Goal: Complete application form

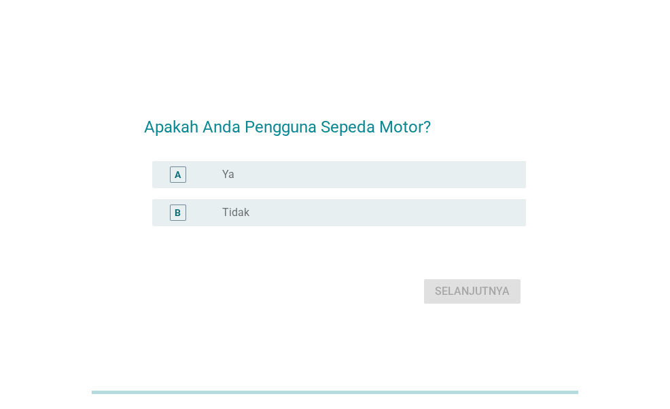
click at [395, 177] on div "radio_button_unchecked Ya" at bounding box center [363, 175] width 282 height 14
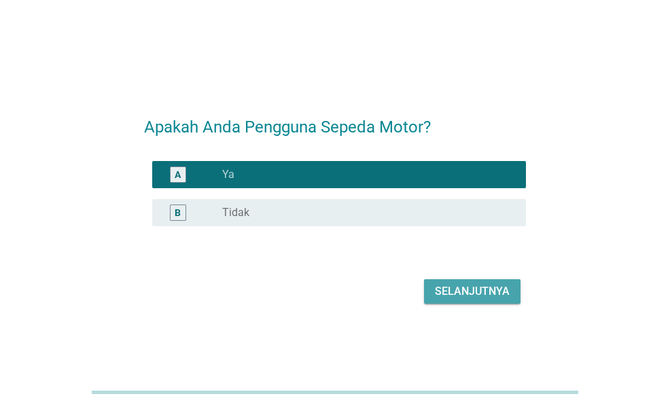
click at [489, 286] on div "Selanjutnya" at bounding box center [472, 292] width 75 height 16
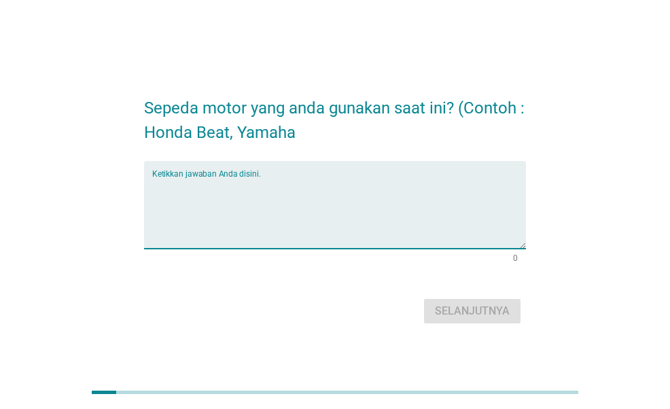
click at [326, 186] on textarea "Ketikkan jawaban Anda disini." at bounding box center [338, 212] width 373 height 71
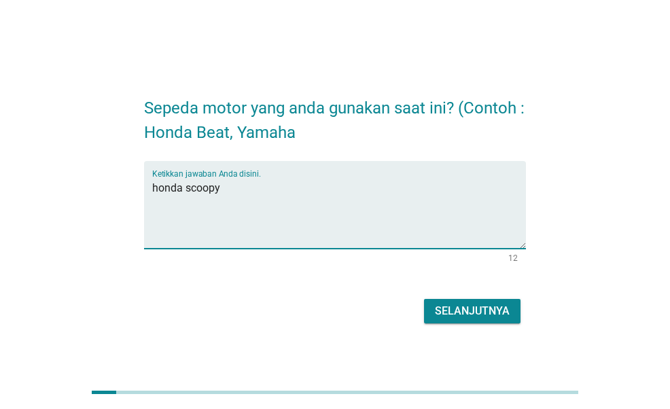
type textarea "honda scoopy"
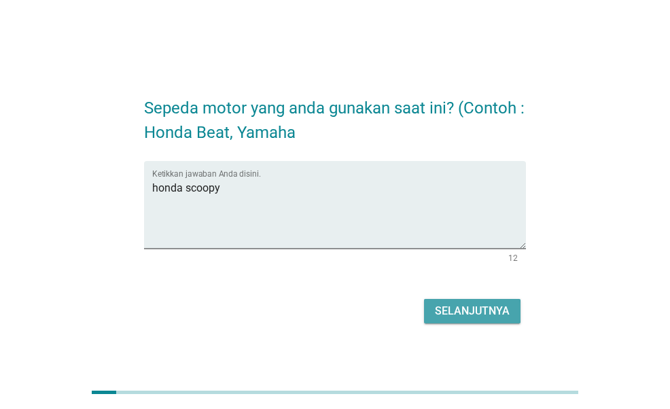
click at [492, 309] on div "Selanjutnya" at bounding box center [472, 311] width 75 height 16
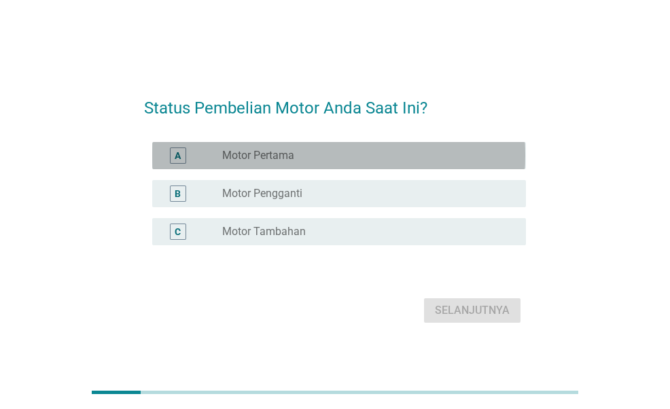
click at [457, 154] on div "radio_button_unchecked Motor Pertama" at bounding box center [363, 156] width 282 height 14
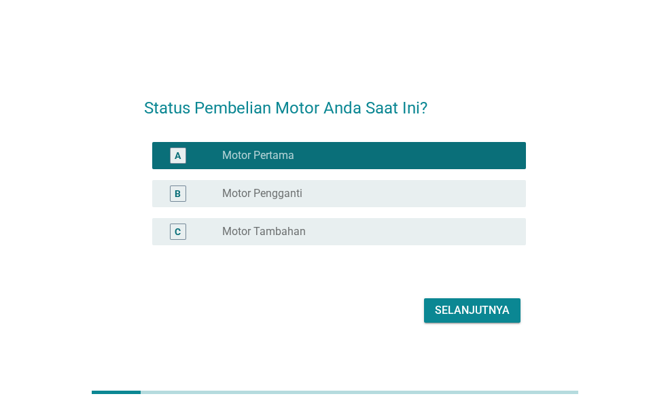
click at [485, 306] on div "Selanjutnya" at bounding box center [472, 311] width 75 height 16
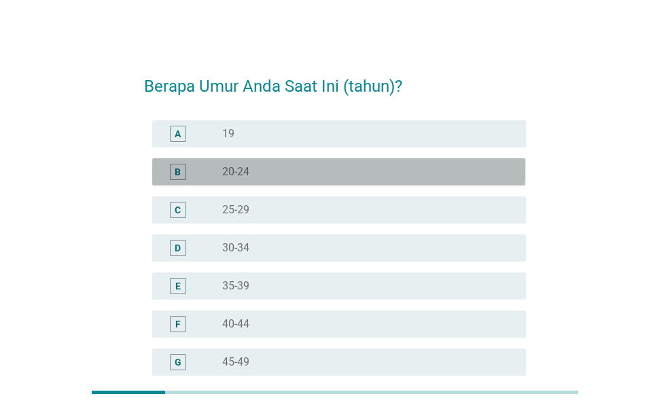
click at [427, 183] on div "B radio_button_unchecked 20-24" at bounding box center [338, 171] width 373 height 27
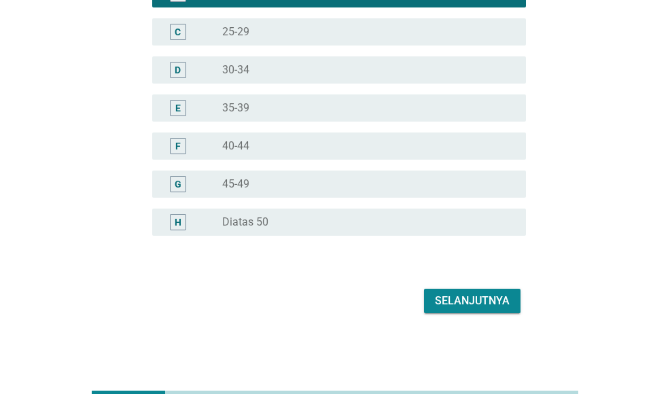
scroll to position [180, 0]
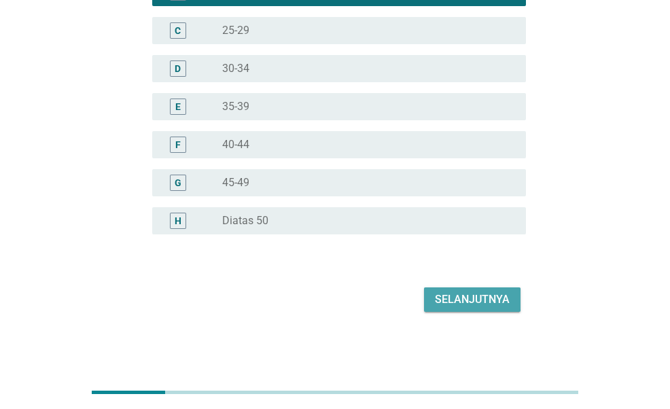
click at [458, 299] on div "Selanjutnya" at bounding box center [472, 300] width 75 height 16
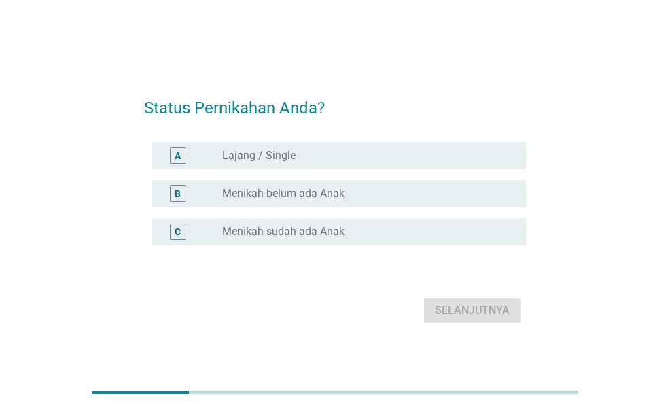
click at [411, 152] on div "radio_button_unchecked Lajang / Single" at bounding box center [363, 156] width 282 height 14
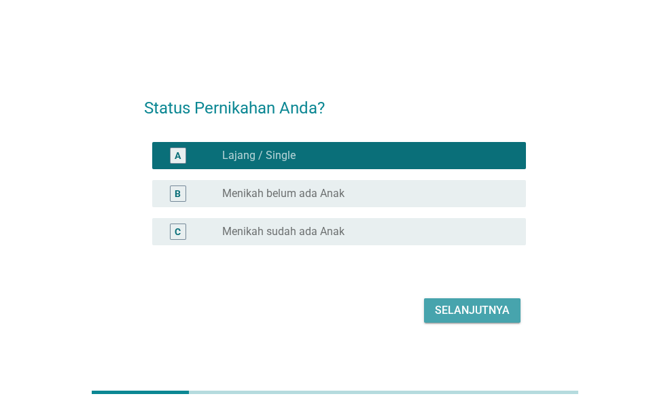
click at [464, 305] on div "Selanjutnya" at bounding box center [472, 311] width 75 height 16
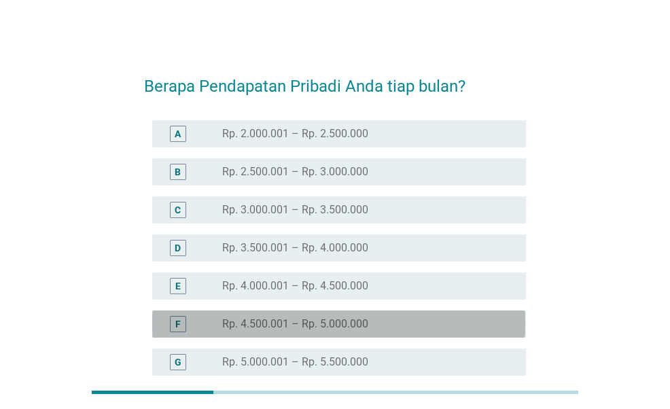
click at [415, 322] on div "radio_button_unchecked Rp. 4.500.001 – Rp. 5.000.000" at bounding box center [363, 325] width 282 height 14
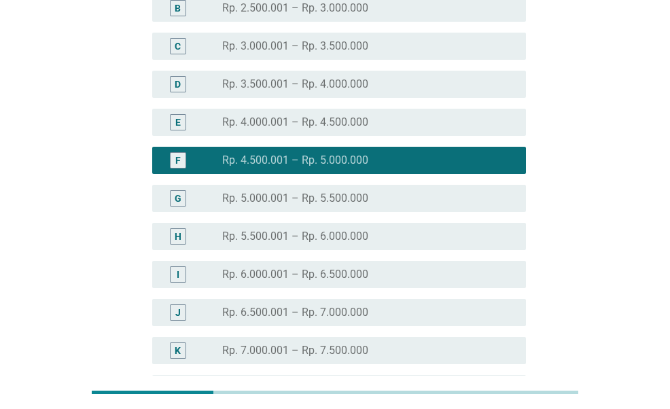
scroll to position [181, 0]
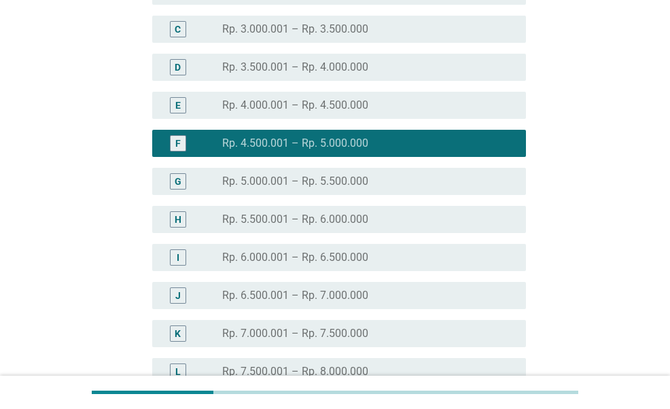
click at [403, 188] on div "radio_button_unchecked Rp. 5.000.001 – Rp. 5.500.000" at bounding box center [368, 181] width 293 height 16
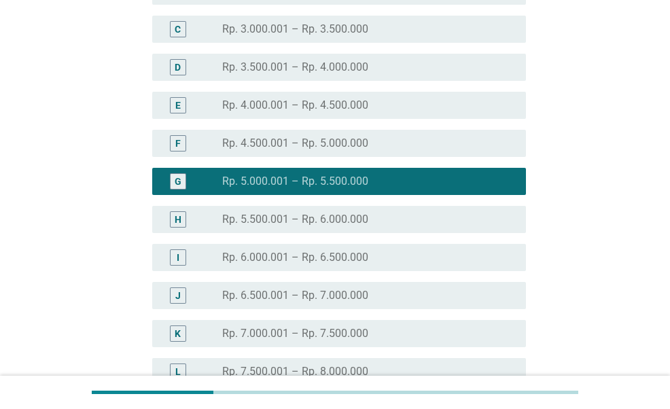
scroll to position [370, 0]
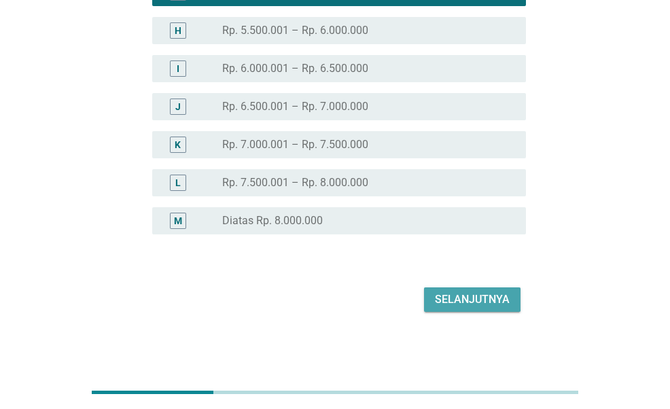
click at [469, 296] on div "Selanjutnya" at bounding box center [472, 300] width 75 height 16
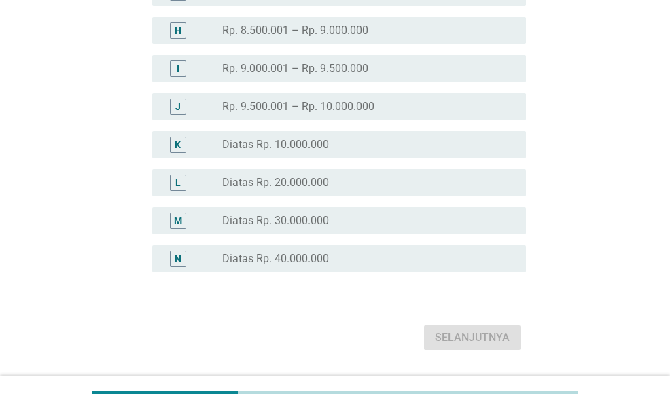
scroll to position [0, 0]
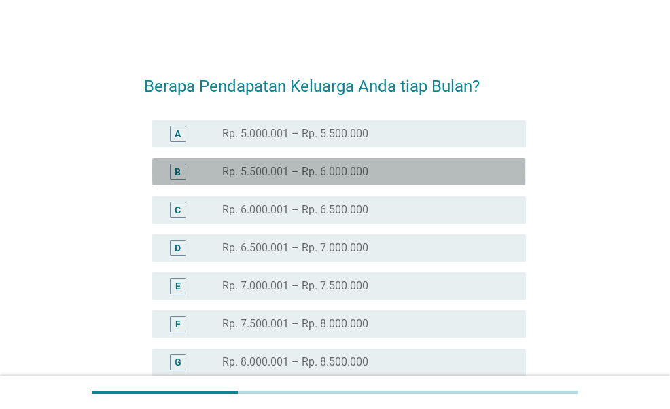
click at [403, 171] on div "radio_button_unchecked Rp. 5.500.001 – Rp. 6.000.000" at bounding box center [363, 172] width 282 height 14
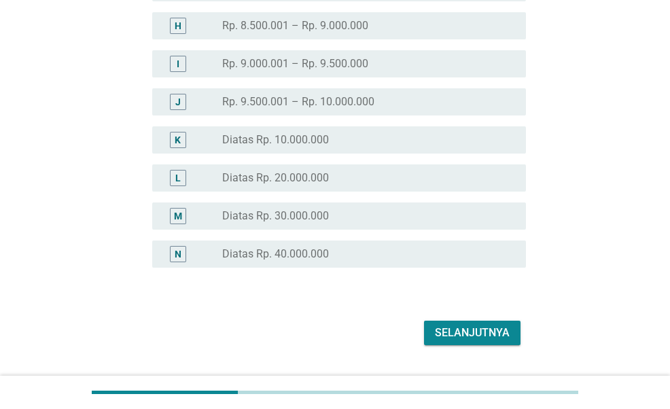
scroll to position [397, 0]
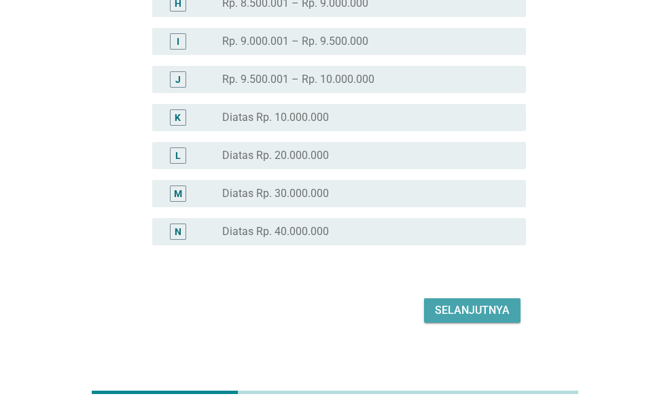
click at [471, 309] on div "Selanjutnya" at bounding box center [472, 311] width 75 height 16
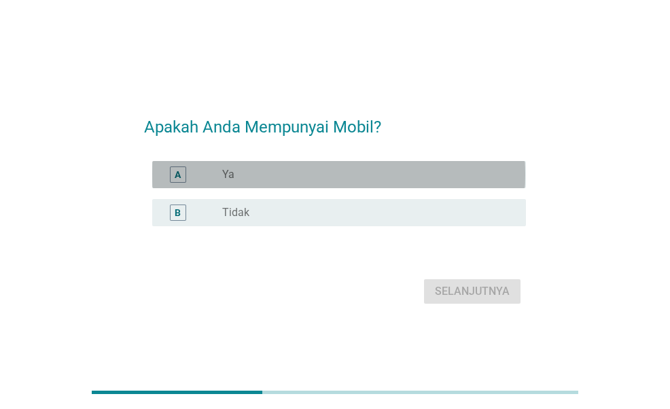
click at [389, 165] on div "A radio_button_unchecked Ya" at bounding box center [338, 174] width 373 height 27
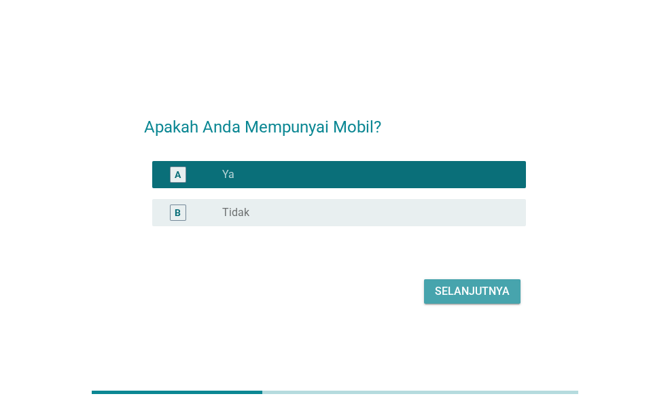
click at [487, 285] on div "Selanjutnya" at bounding box center [472, 292] width 75 height 16
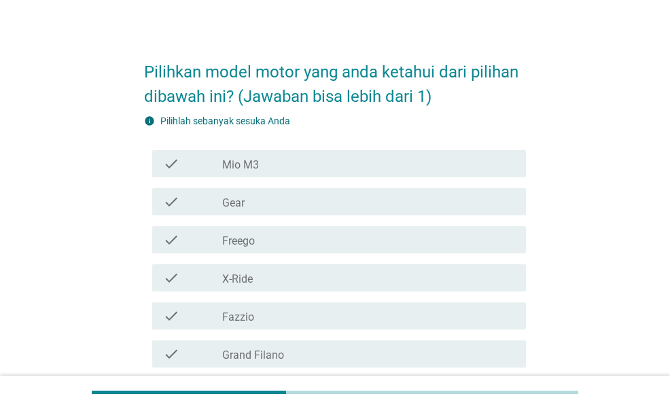
scroll to position [15, 0]
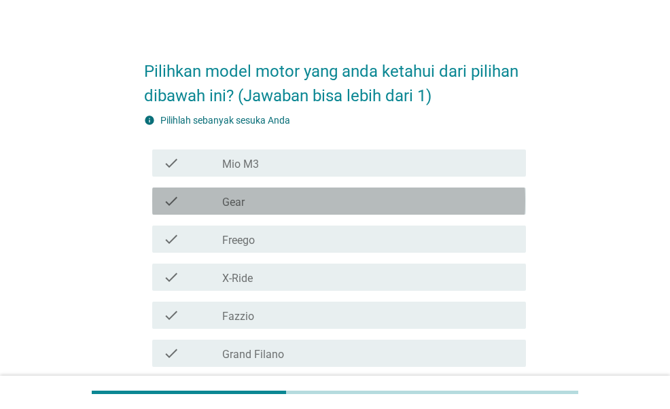
click at [372, 197] on div "check_box_outline_blank Gear" at bounding box center [368, 201] width 293 height 16
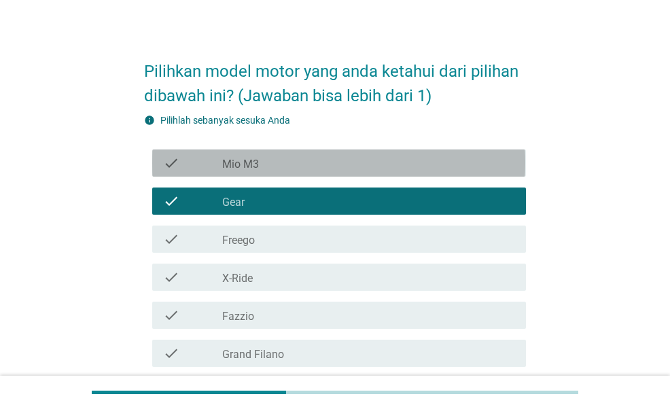
click at [367, 170] on div "check_box_outline_blank Mio M3" at bounding box center [368, 163] width 293 height 16
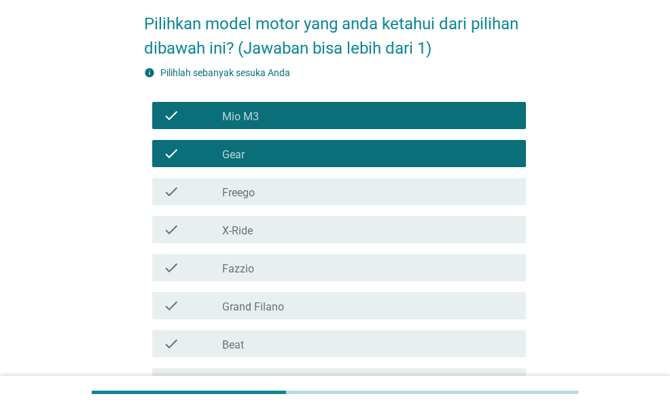
scroll to position [78, 0]
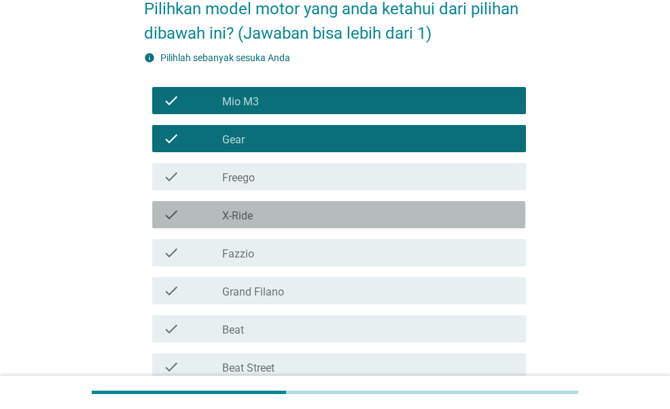
click at [375, 214] on div "check_box_outline_blank X-Ride" at bounding box center [368, 215] width 293 height 16
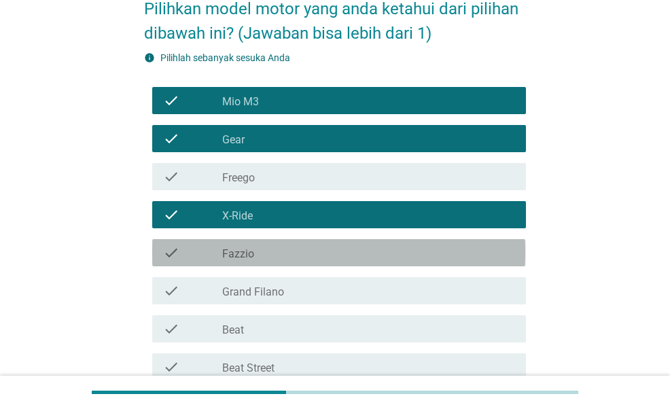
click at [373, 253] on div "check_box_outline_blank Fazzio" at bounding box center [368, 253] width 293 height 16
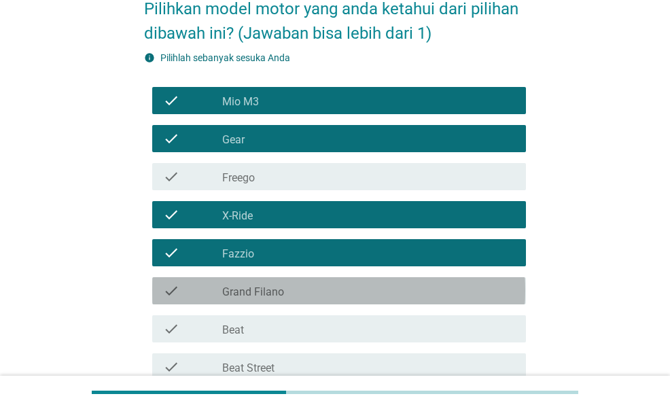
click at [378, 290] on div "check_box_outline_blank Grand Filano" at bounding box center [368, 291] width 293 height 16
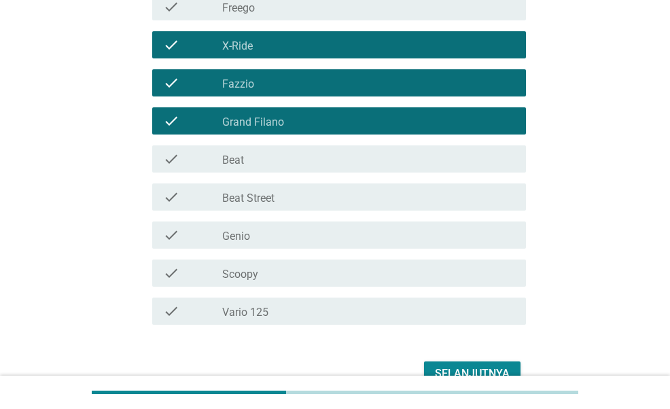
scroll to position [248, 0]
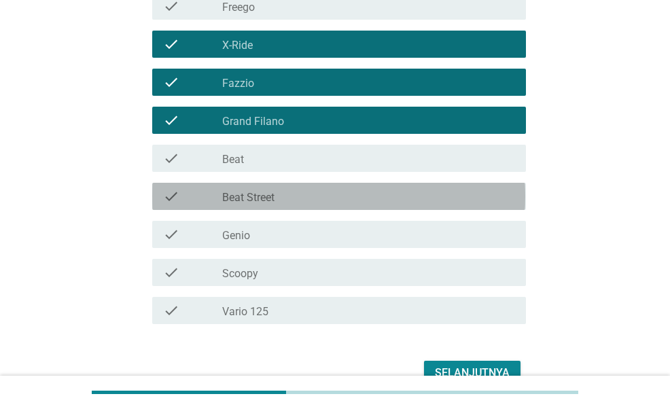
click at [381, 199] on div "check_box_outline_blank Beat Street" at bounding box center [368, 196] width 293 height 16
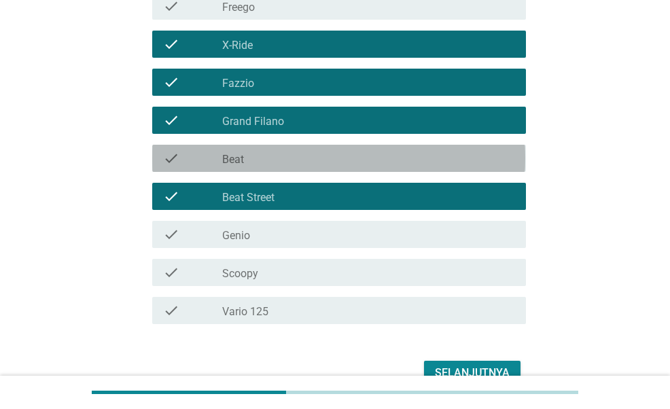
click at [374, 163] on div "check_box_outline_blank Beat" at bounding box center [368, 158] width 293 height 16
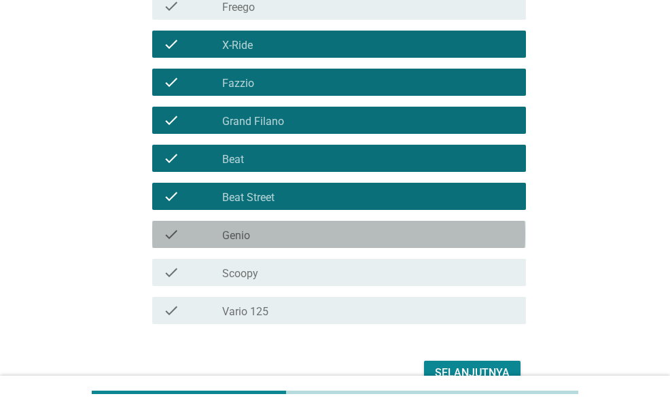
click at [374, 223] on div "check check_box_outline_blank Genio" at bounding box center [338, 234] width 373 height 27
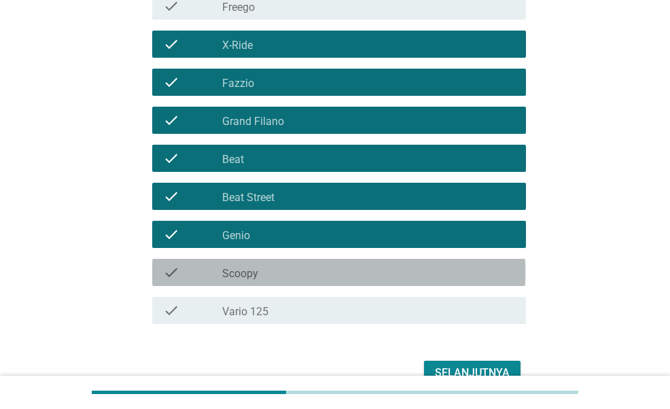
click at [365, 271] on div "check_box_outline_blank Scoopy" at bounding box center [368, 273] width 293 height 16
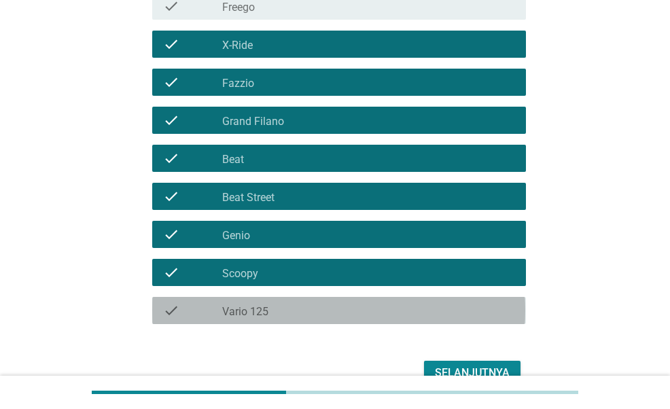
click at [368, 313] on div "check_box_outline_blank Vario 125" at bounding box center [368, 311] width 293 height 16
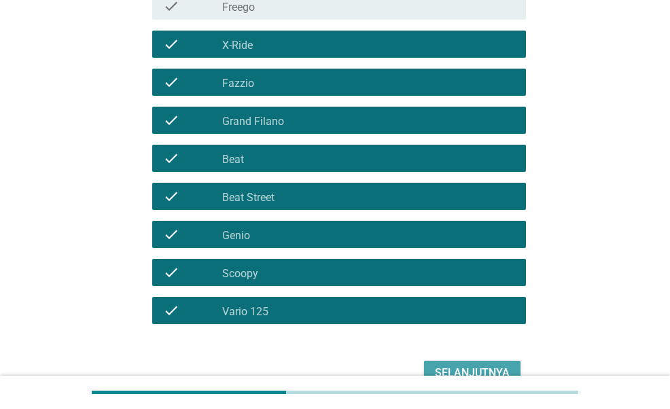
click at [487, 366] on div "Selanjutnya" at bounding box center [472, 373] width 75 height 16
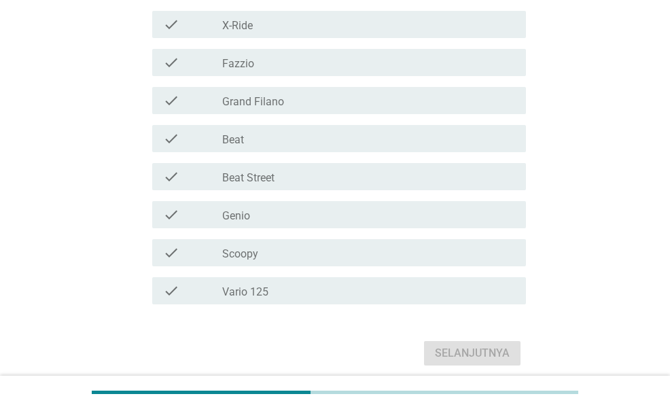
scroll to position [372, 0]
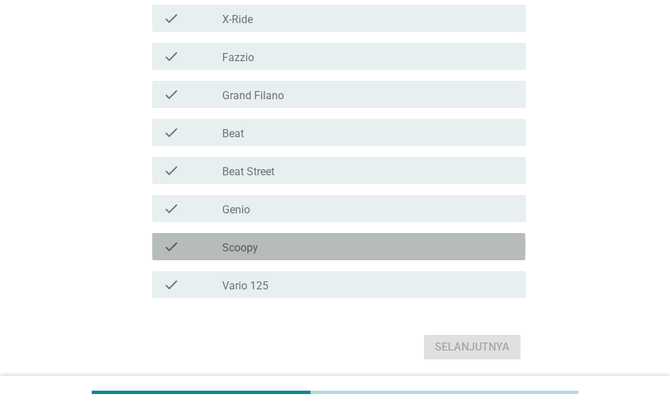
click at [303, 236] on div "check check_box_outline_blank Scoopy" at bounding box center [338, 246] width 373 height 27
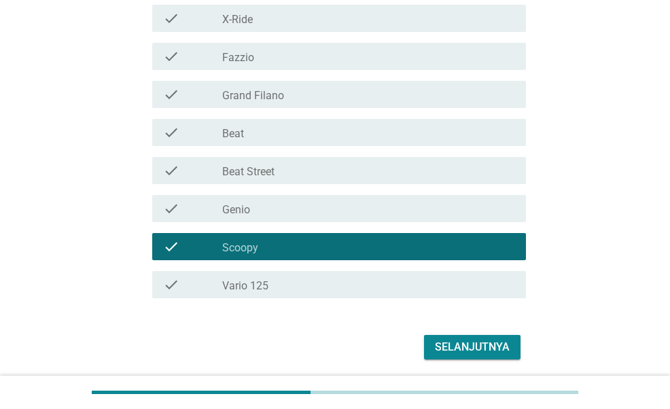
scroll to position [420, 0]
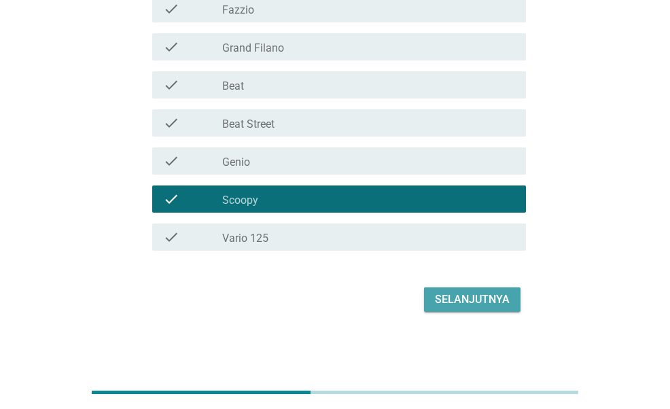
click at [471, 297] on div "Selanjutnya" at bounding box center [472, 300] width 75 height 16
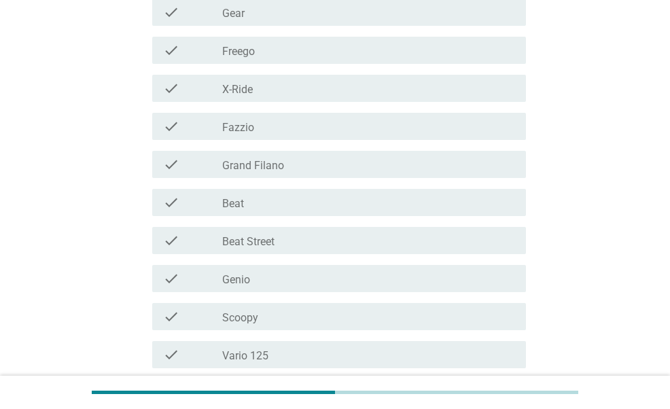
scroll to position [444, 0]
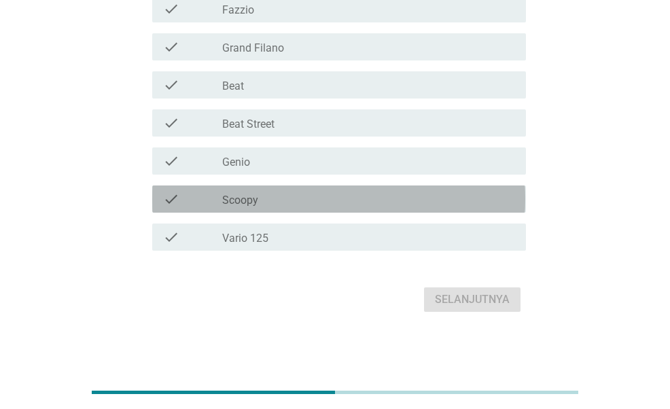
click at [307, 205] on div "check_box_outline_blank Scoopy" at bounding box center [368, 199] width 293 height 16
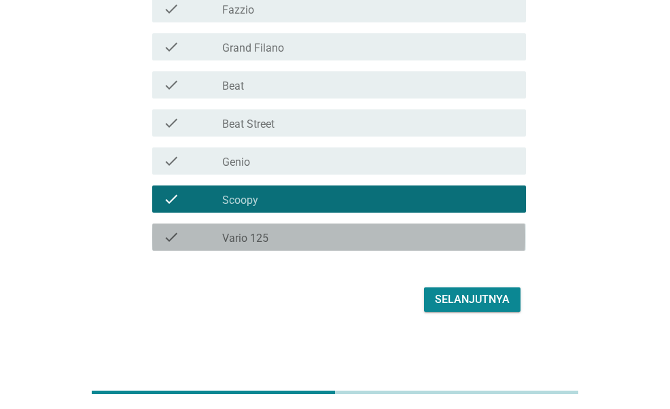
click at [325, 226] on div "check check_box_outline_blank Vario 125" at bounding box center [338, 237] width 373 height 27
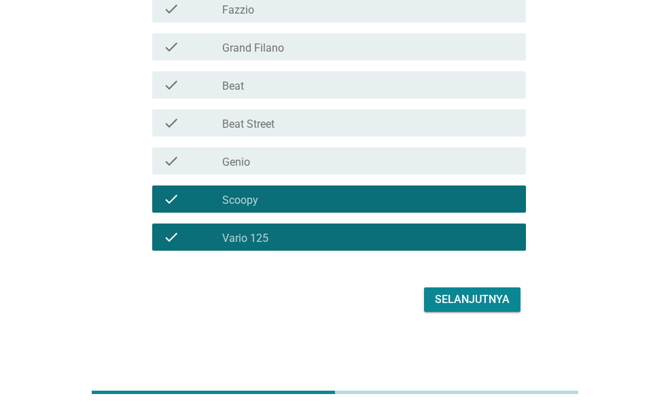
click at [451, 304] on div "Selanjutnya" at bounding box center [472, 300] width 75 height 16
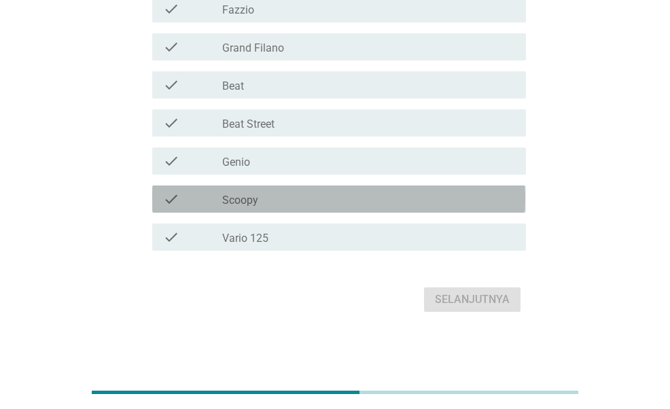
click at [397, 198] on div "check_box_outline_blank Scoopy" at bounding box center [368, 199] width 293 height 16
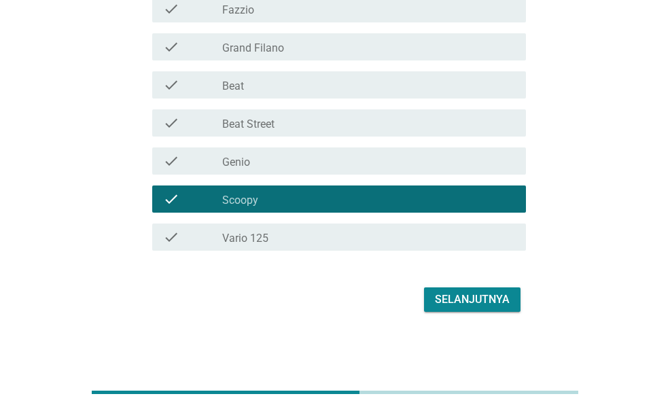
click at [500, 305] on div "Selanjutnya" at bounding box center [472, 300] width 75 height 16
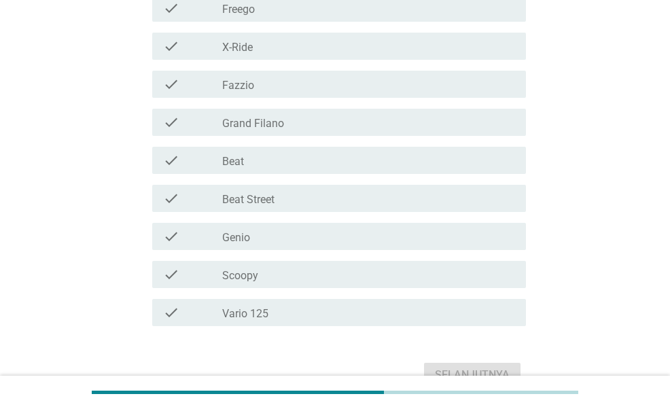
scroll to position [358, 0]
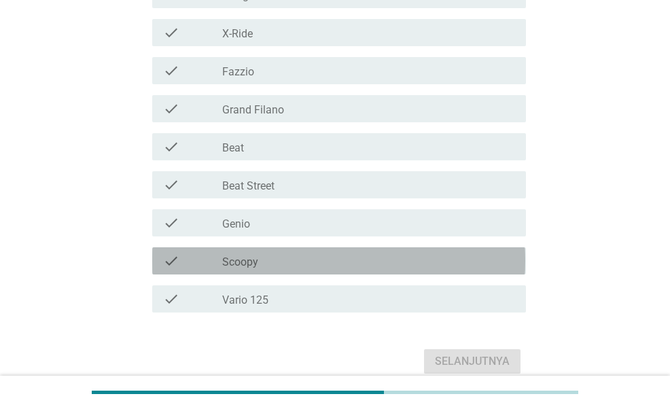
click at [367, 269] on div "check check_box_outline_blank Scoopy" at bounding box center [338, 261] width 373 height 27
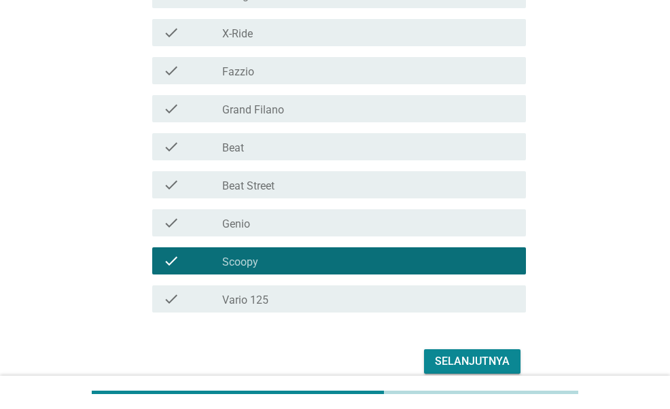
click at [485, 361] on div "Selanjutnya" at bounding box center [472, 362] width 75 height 16
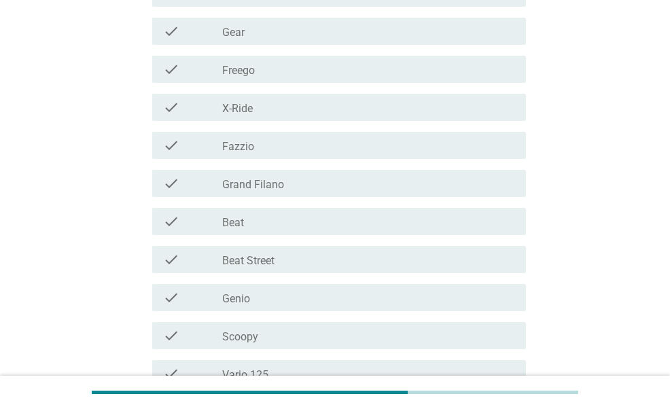
scroll to position [420, 0]
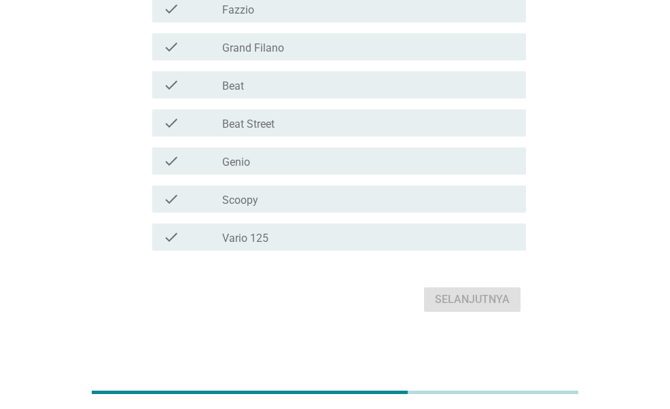
click at [360, 234] on div "check_box_outline_blank Vario 125" at bounding box center [368, 237] width 293 height 16
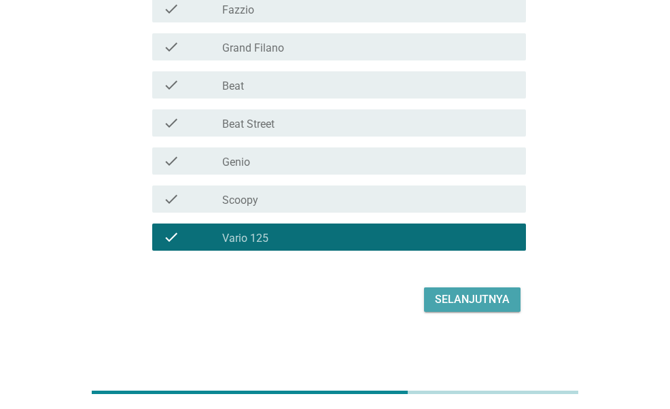
click at [461, 290] on button "Selanjutnya" at bounding box center [472, 300] width 97 height 24
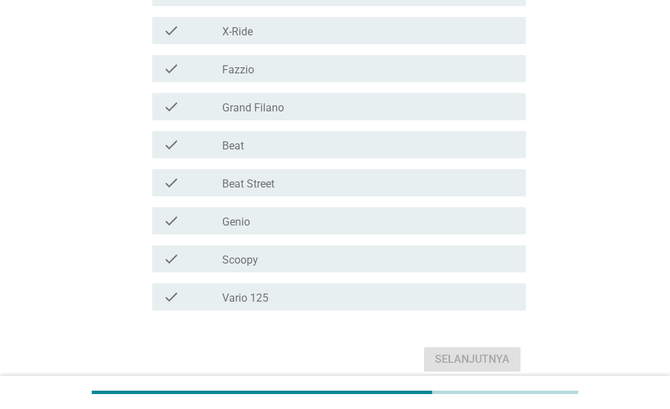
scroll to position [400, 0]
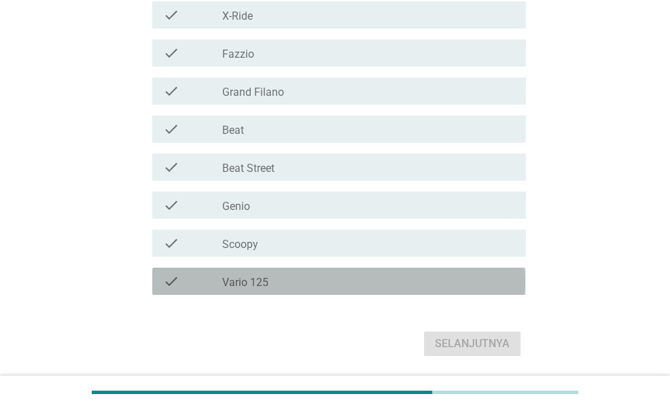
click at [435, 292] on div "check check_box_outline_blank Vario 125" at bounding box center [338, 281] width 373 height 27
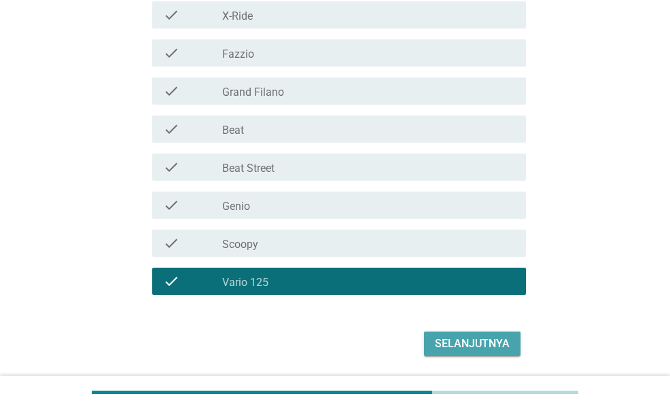
click at [481, 345] on div "Selanjutnya" at bounding box center [472, 344] width 75 height 16
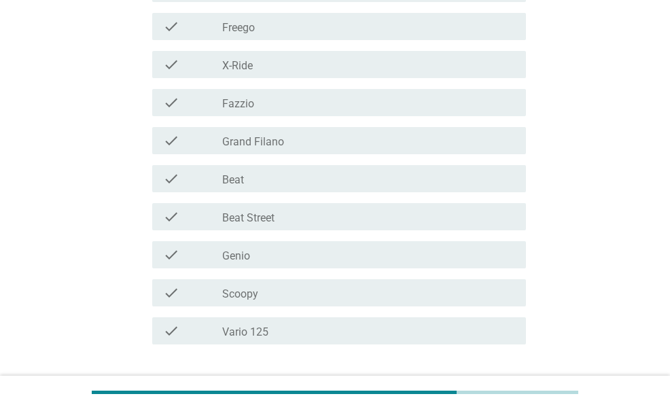
scroll to position [444, 0]
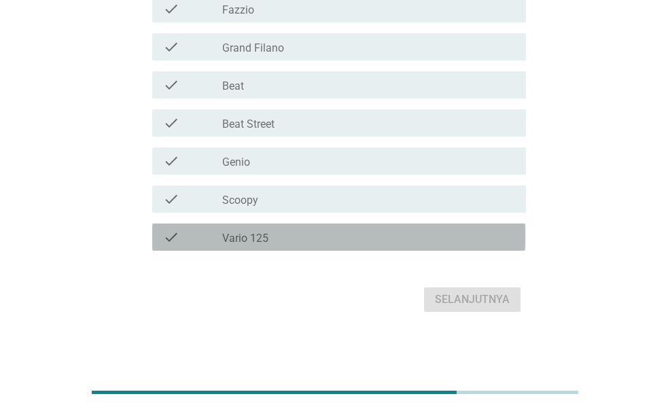
click at [388, 250] on div "check check_box_outline_blank Vario 125" at bounding box center [338, 237] width 373 height 27
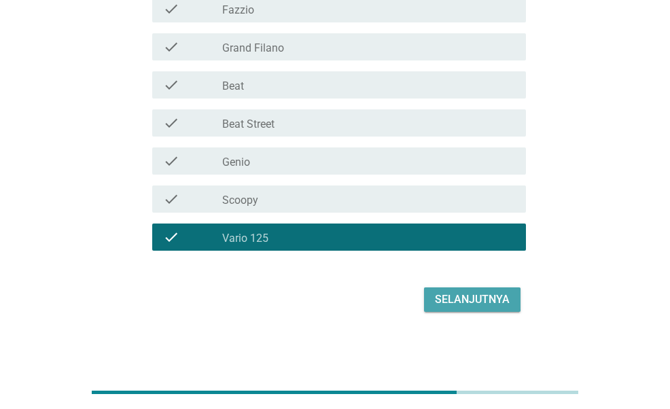
click at [487, 300] on div "Selanjutnya" at bounding box center [472, 300] width 75 height 16
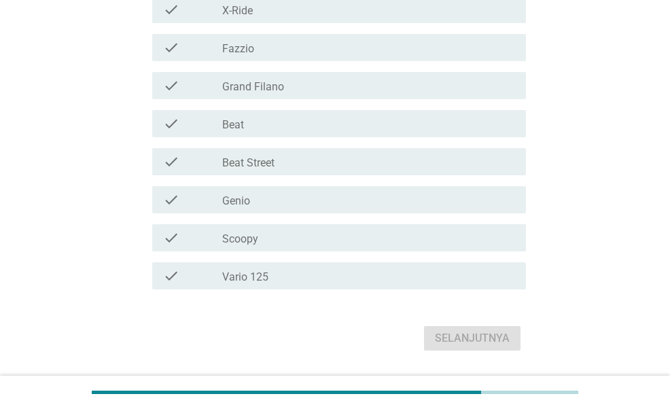
scroll to position [468, 0]
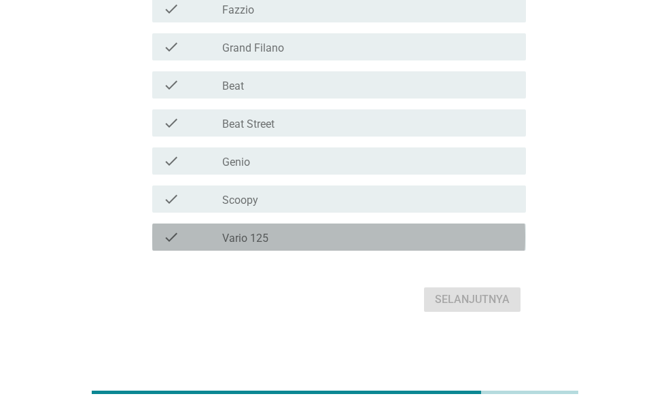
click at [454, 233] on div "check_box_outline_blank Vario 125" at bounding box center [368, 237] width 293 height 16
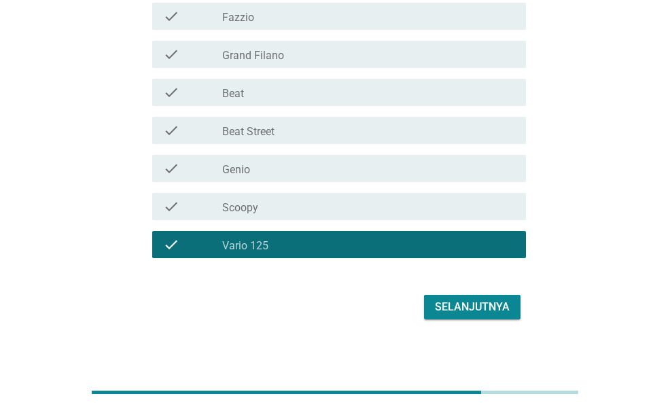
scroll to position [460, 0]
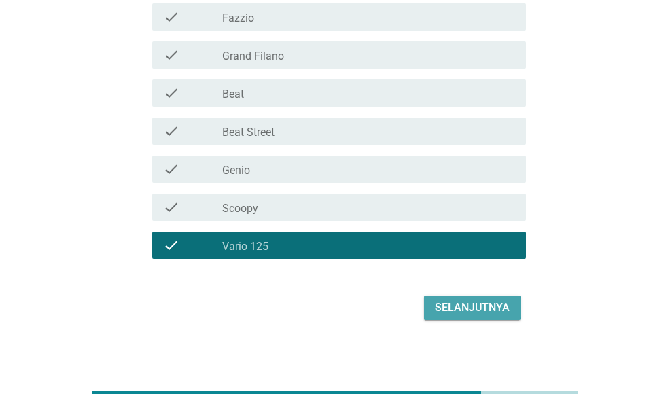
click at [483, 311] on div "Selanjutnya" at bounding box center [472, 308] width 75 height 16
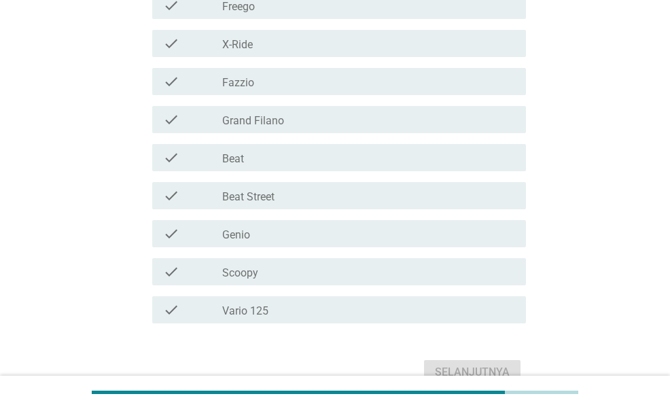
scroll to position [468, 0]
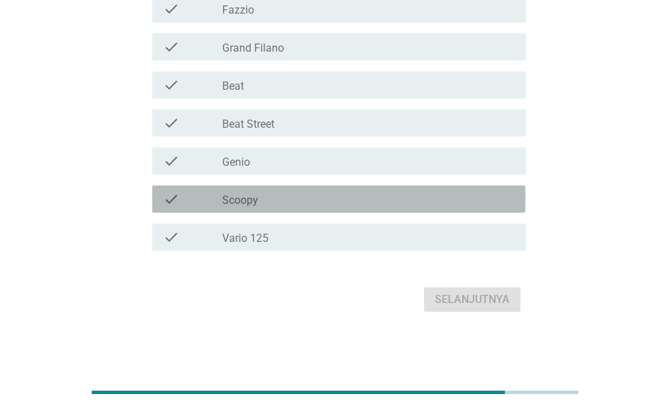
click at [329, 197] on div "check_box_outline_blank Scoopy" at bounding box center [368, 199] width 293 height 16
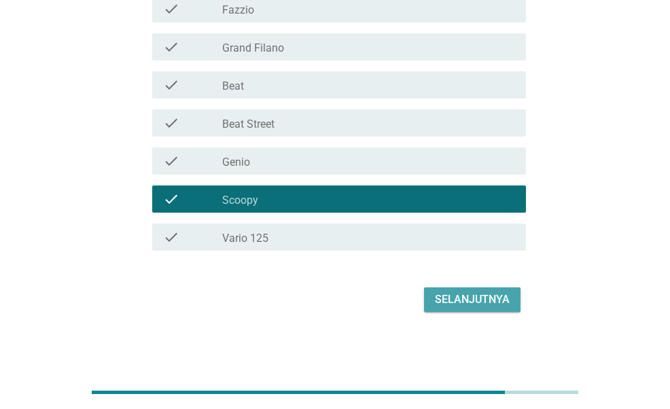
click at [460, 299] on div "Selanjutnya" at bounding box center [472, 300] width 75 height 16
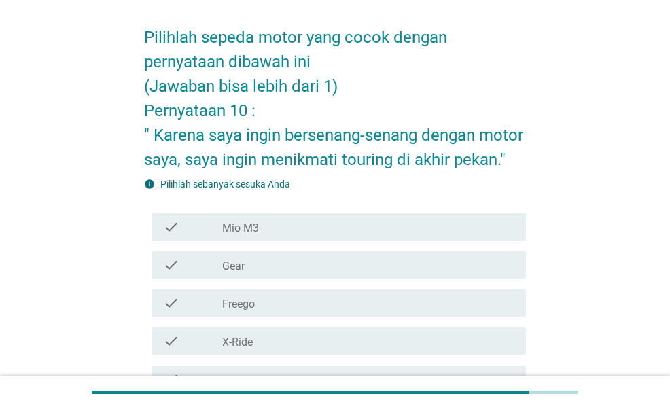
scroll to position [420, 0]
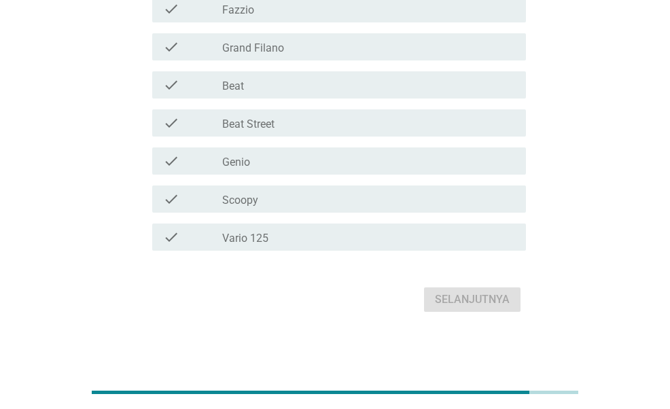
click at [366, 194] on div "check_box_outline_blank Scoopy" at bounding box center [368, 199] width 293 height 16
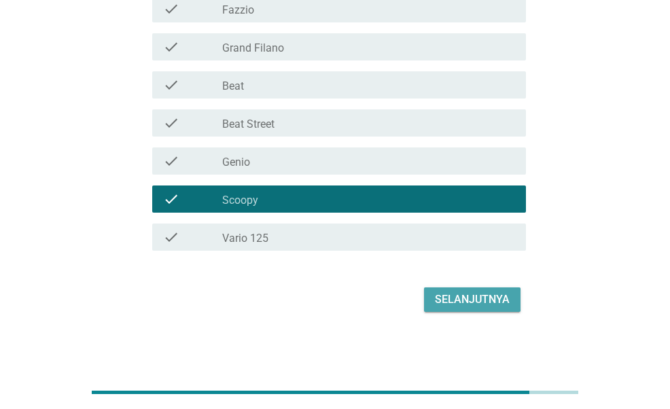
click at [453, 301] on div "Selanjutnya" at bounding box center [472, 300] width 75 height 16
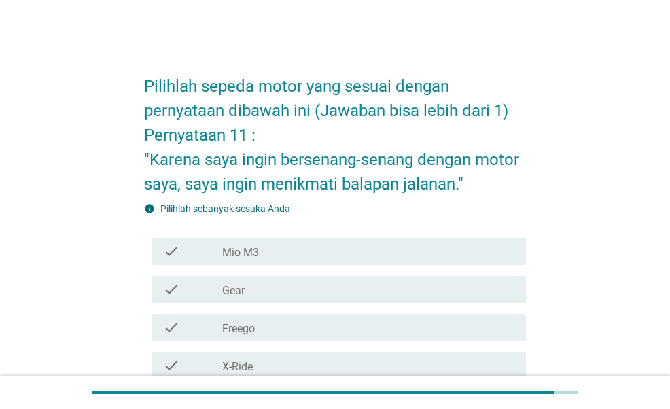
scroll to position [395, 0]
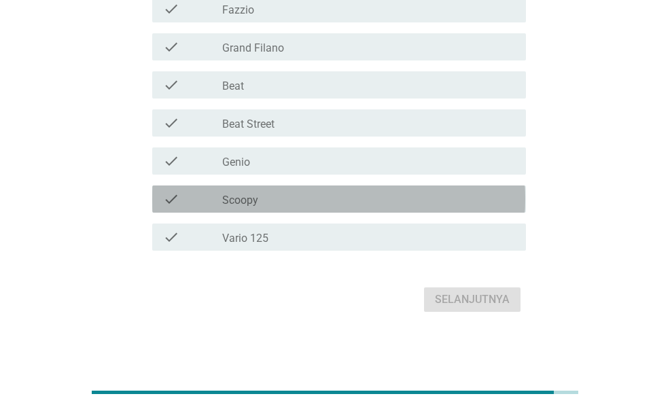
click at [451, 209] on div "check check_box_outline_blank Scoopy" at bounding box center [338, 199] width 373 height 27
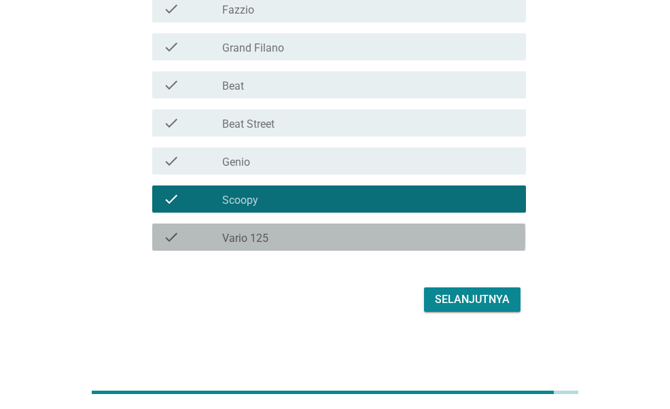
click at [454, 229] on div "check_box_outline_blank Vario 125" at bounding box center [368, 237] width 293 height 16
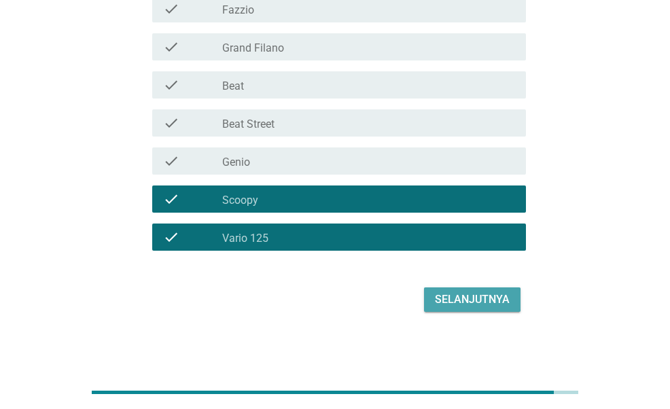
click at [472, 299] on div "Selanjutnya" at bounding box center [472, 300] width 75 height 16
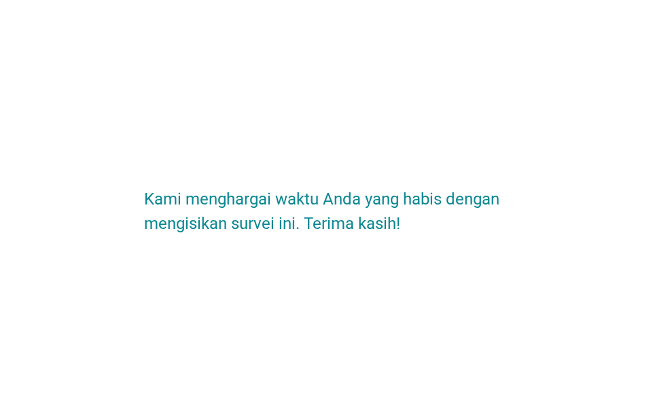
scroll to position [0, 0]
